Goal: Find specific page/section: Find specific page/section

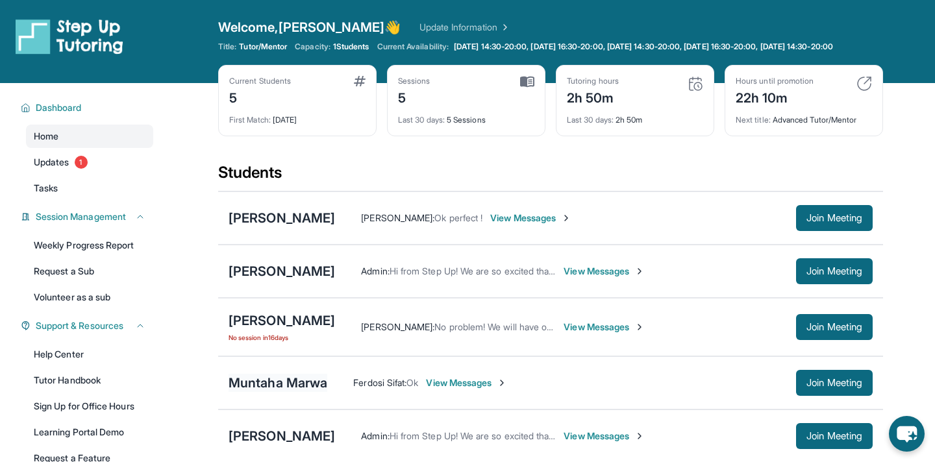
click at [292, 374] on div "Muntaha Marwa" at bounding box center [278, 383] width 99 height 18
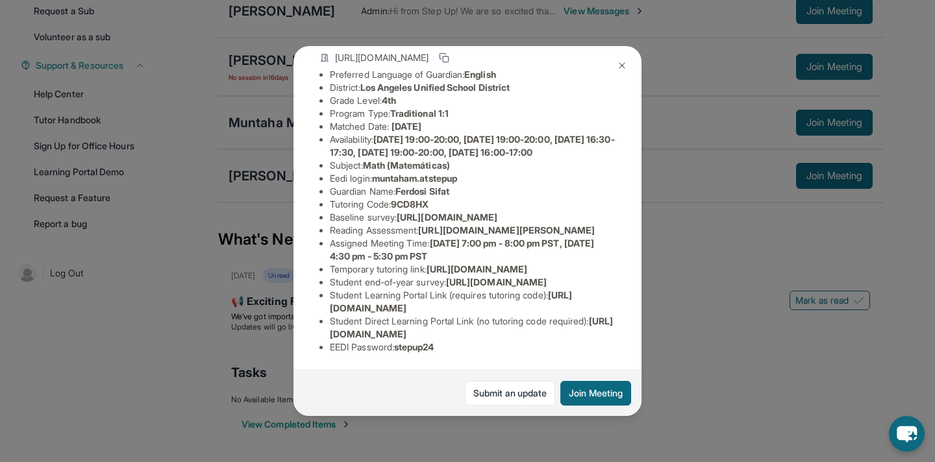
scroll to position [110, 281]
drag, startPoint x: 330, startPoint y: 231, endPoint x: 641, endPoint y: 258, distance: 312.3
click at [641, 258] on div "Muntaha Marwa Guardian: [PERSON_NAME] Student Information [URL][DOMAIN_NAME] Pr…" at bounding box center [467, 231] width 348 height 370
copy span "https://[DOMAIN_NAME]/apprlfn8WjpjBUn2G/shrK0QR6AaNyG5psY?prefill_Type%20of%20F…"
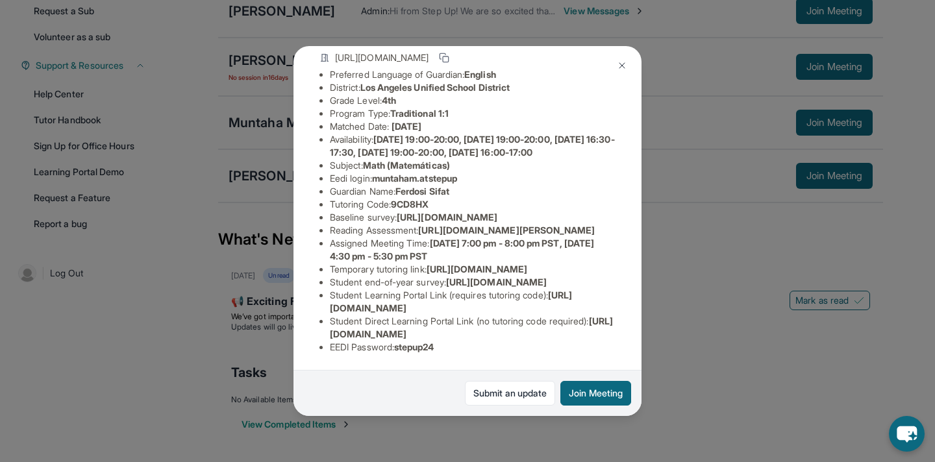
drag, startPoint x: 485, startPoint y: 260, endPoint x: 467, endPoint y: 270, distance: 20.9
click at [473, 276] on div "Muntaha Marwa Guardian: [PERSON_NAME] Student Information [URL][DOMAIN_NAME] Pr…" at bounding box center [467, 231] width 348 height 370
drag, startPoint x: 484, startPoint y: 256, endPoint x: 594, endPoint y: 251, distance: 110.5
click at [594, 251] on div "Muntaha Marwa Guardian: [PERSON_NAME] Student Information [URL][DOMAIN_NAME] Pr…" at bounding box center [467, 231] width 348 height 370
copy span "20%5Bstatic%5D=true"
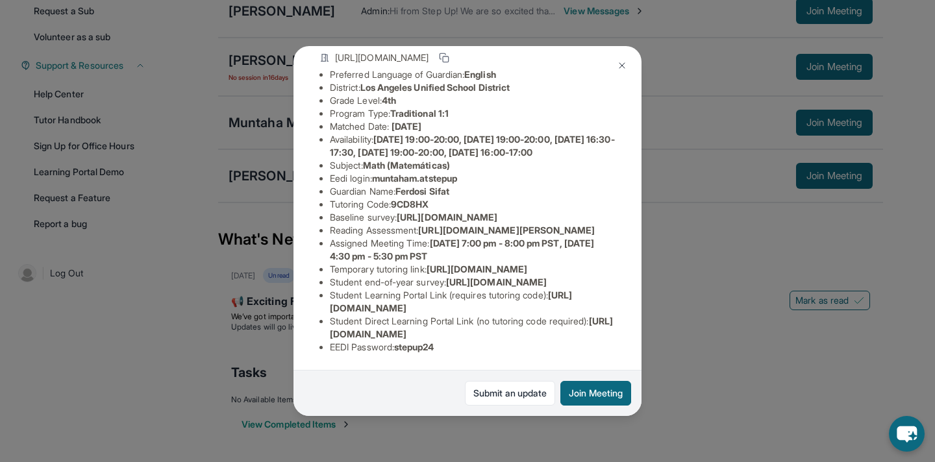
click at [467, 318] on div "Muntaha Marwa Guardian: [PERSON_NAME] Student Information [URL][DOMAIN_NAME] Pr…" at bounding box center [467, 231] width 348 height 370
drag, startPoint x: 326, startPoint y: 146, endPoint x: 590, endPoint y: 175, distance: 265.2
click at [590, 175] on div "Muntaha Marwa Guardian: [PERSON_NAME] Student Information [URL][DOMAIN_NAME] Pr…" at bounding box center [467, 231] width 348 height 370
copy span "[URL][DOMAIN_NAME]"
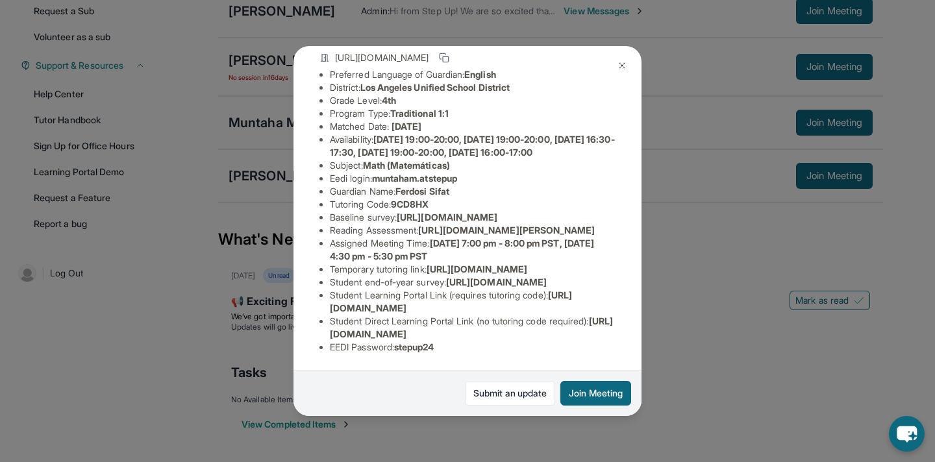
click at [618, 63] on img at bounding box center [622, 65] width 10 height 10
